Goal: Task Accomplishment & Management: Manage account settings

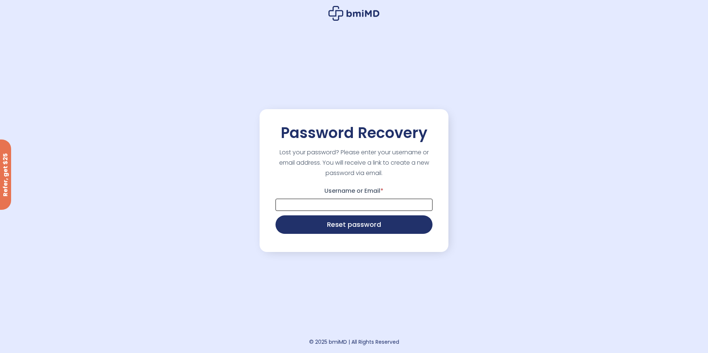
click at [332, 206] on input "Username or Email *" at bounding box center [354, 205] width 157 height 12
click at [411, 225] on button "Reset password" at bounding box center [354, 224] width 157 height 19
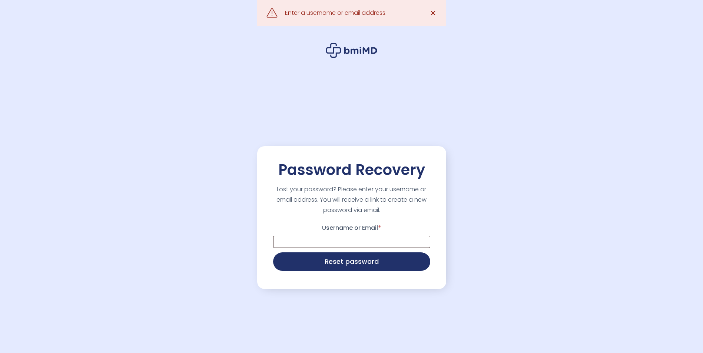
click at [429, 14] on link "✕" at bounding box center [433, 13] width 15 height 15
